Goal: Task Accomplishment & Management: Manage account settings

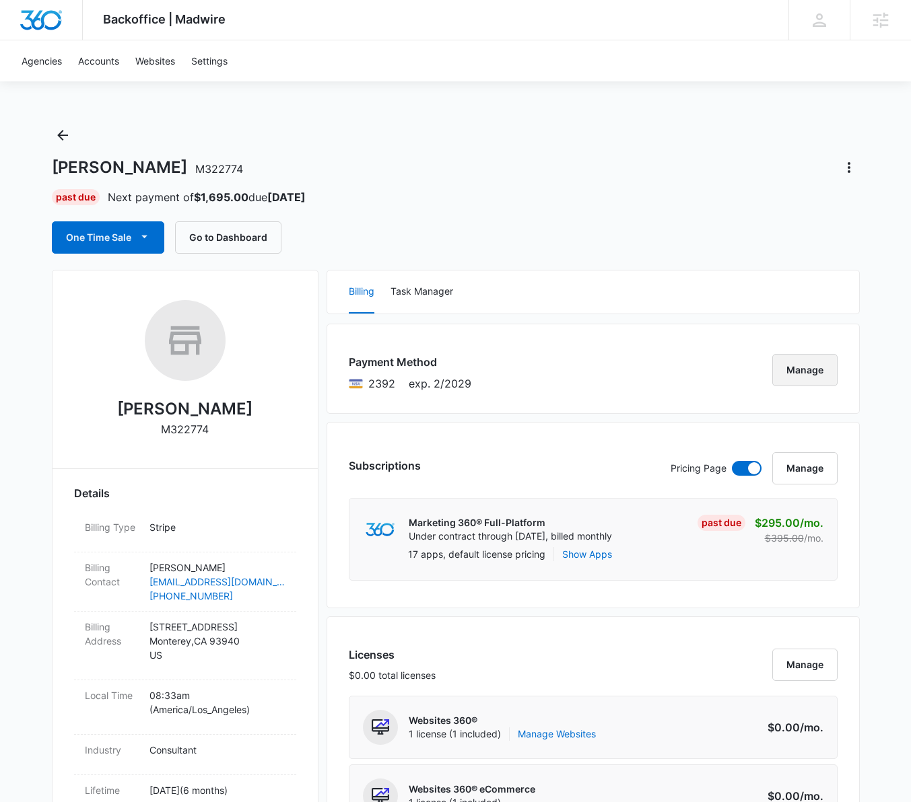
click at [805, 372] on button "Manage" at bounding box center [804, 370] width 65 height 32
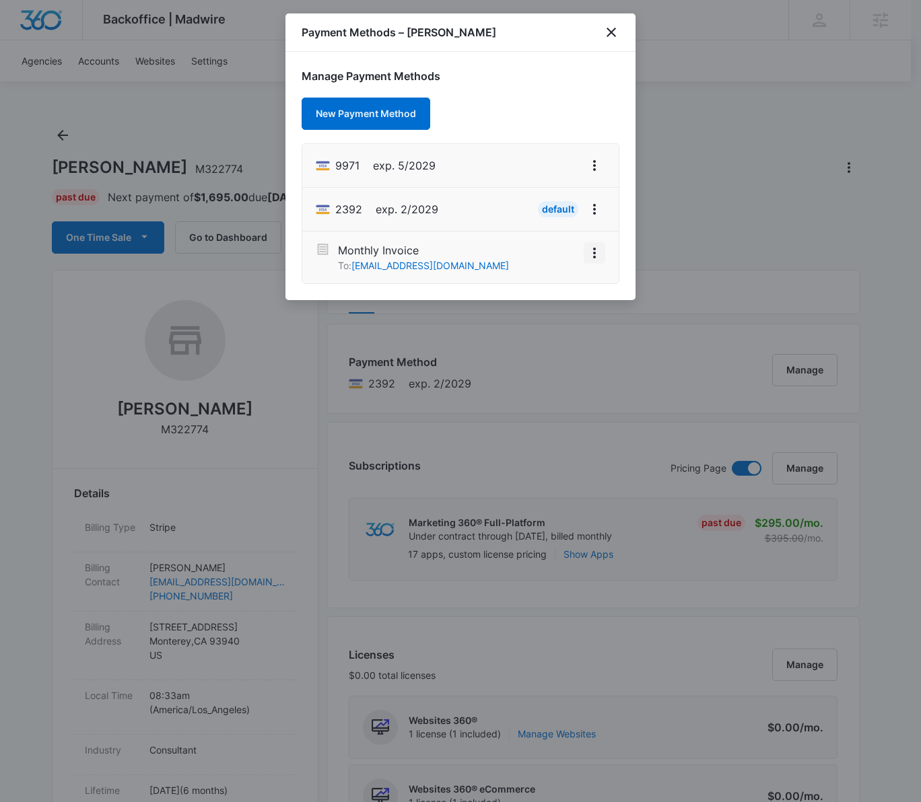
click at [592, 250] on icon "View More" at bounding box center [594, 253] width 16 height 16
click at [821, 255] on div at bounding box center [460, 401] width 921 height 802
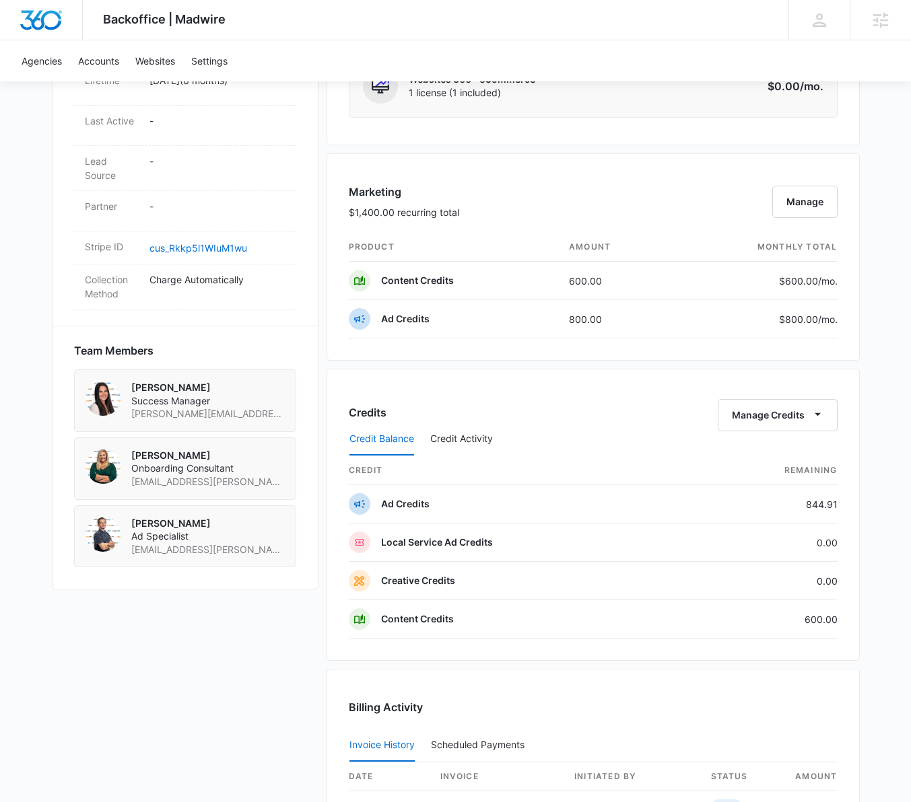
scroll to position [1110, 0]
